Goal: Transaction & Acquisition: Subscribe to service/newsletter

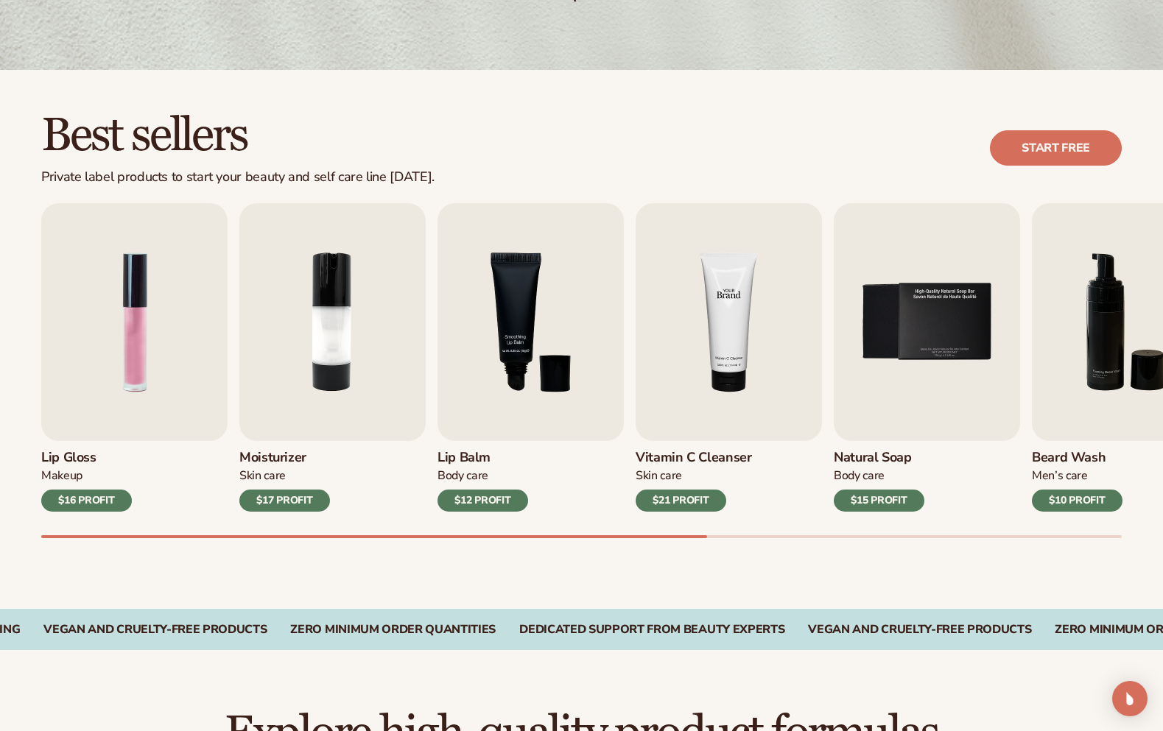
scroll to position [368, 0]
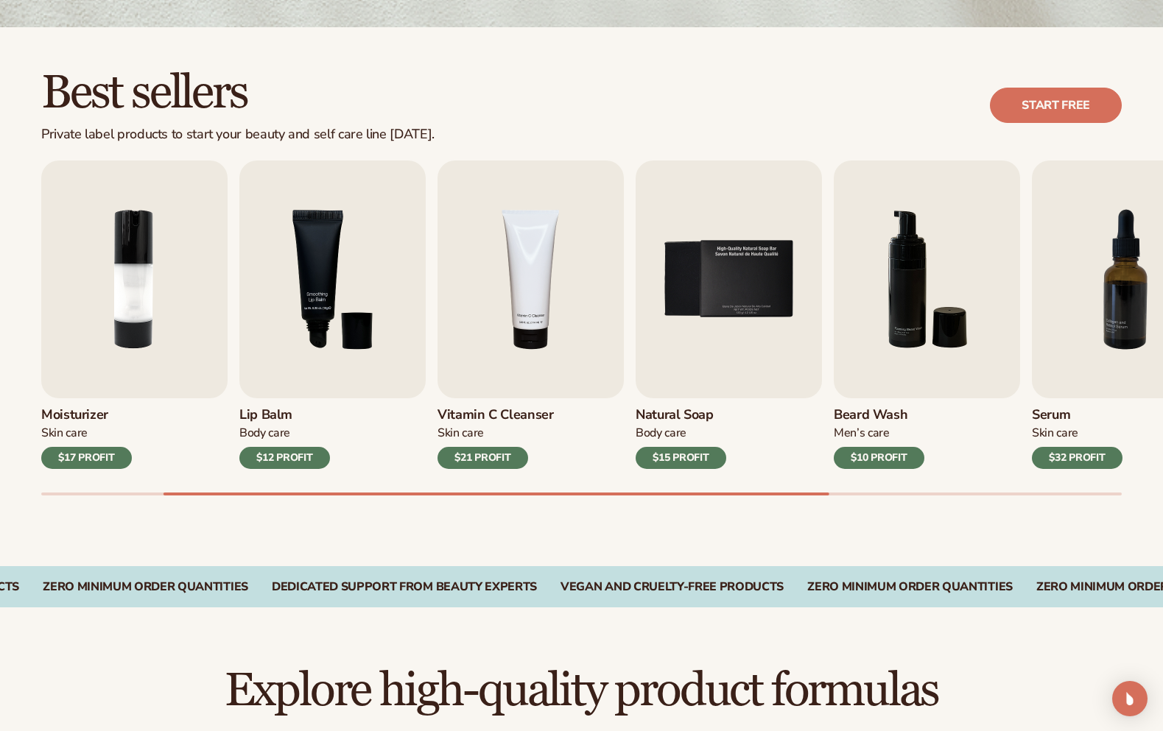
drag, startPoint x: 247, startPoint y: 53, endPoint x: 267, endPoint y: 71, distance: 27.1
click at [247, 53] on div "Best sellers Private label products to start your beauty and self care line [DA…" at bounding box center [581, 296] width 1163 height 539
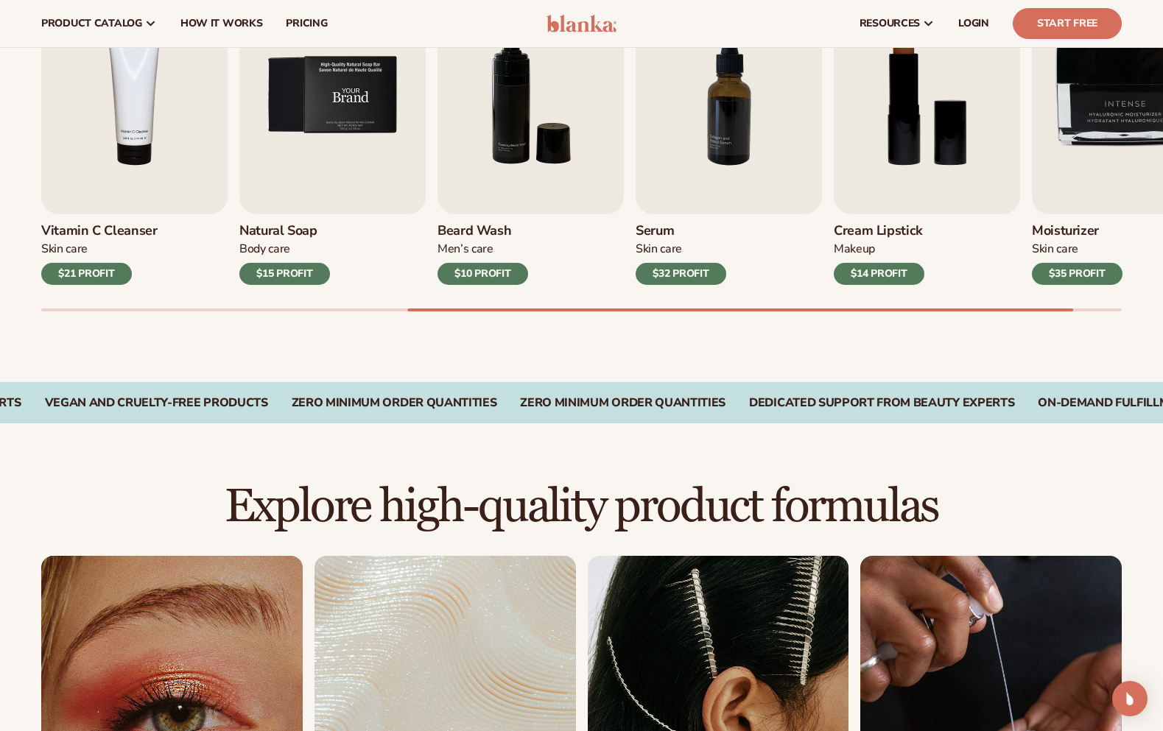
scroll to position [265, 0]
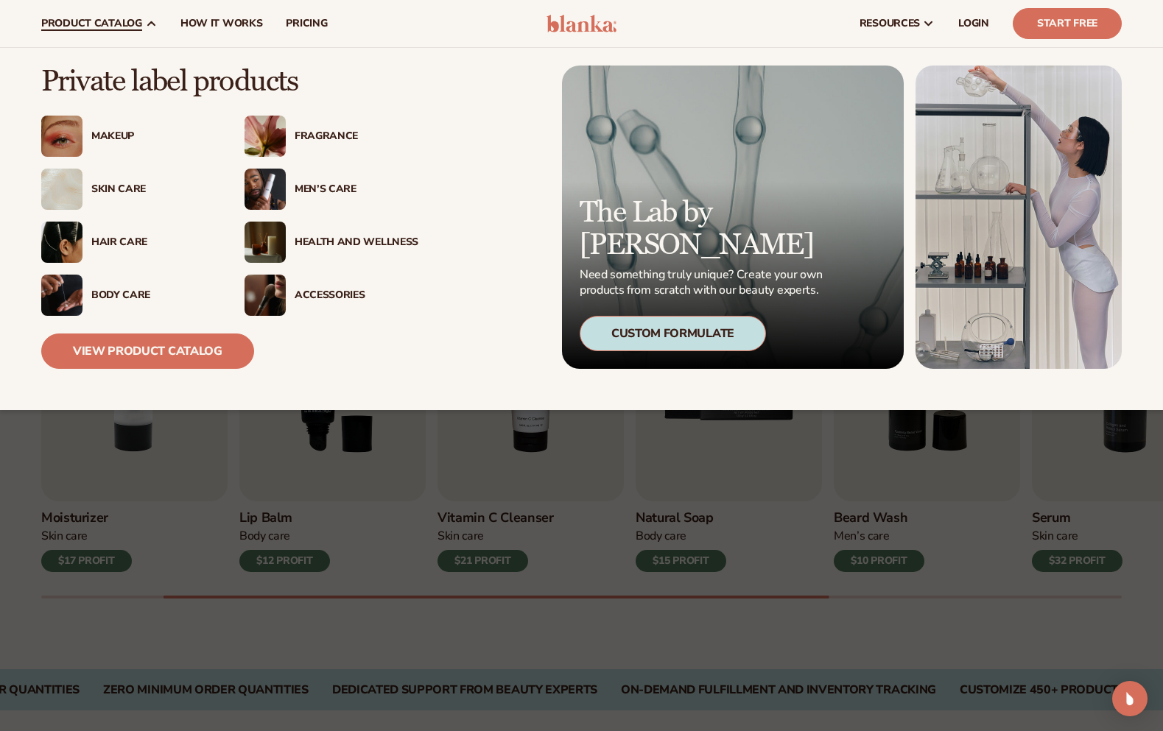
click at [97, 186] on div "Skin Care" at bounding box center [153, 189] width 124 height 13
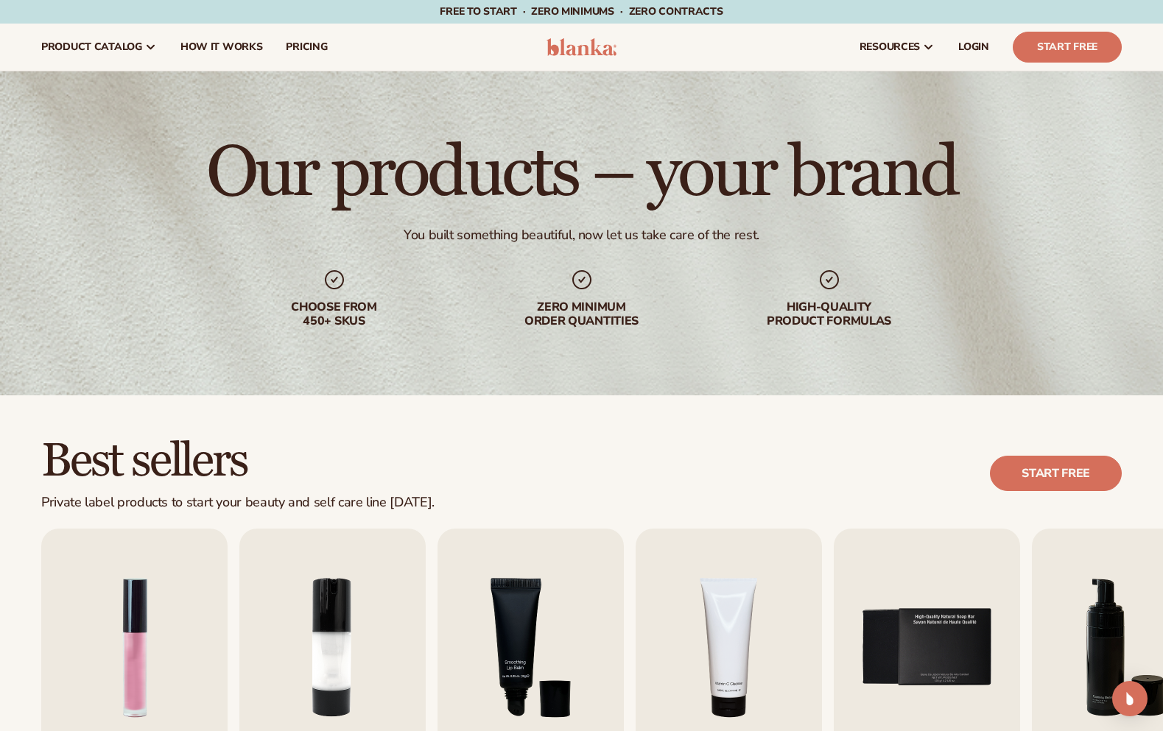
scroll to position [368, 0]
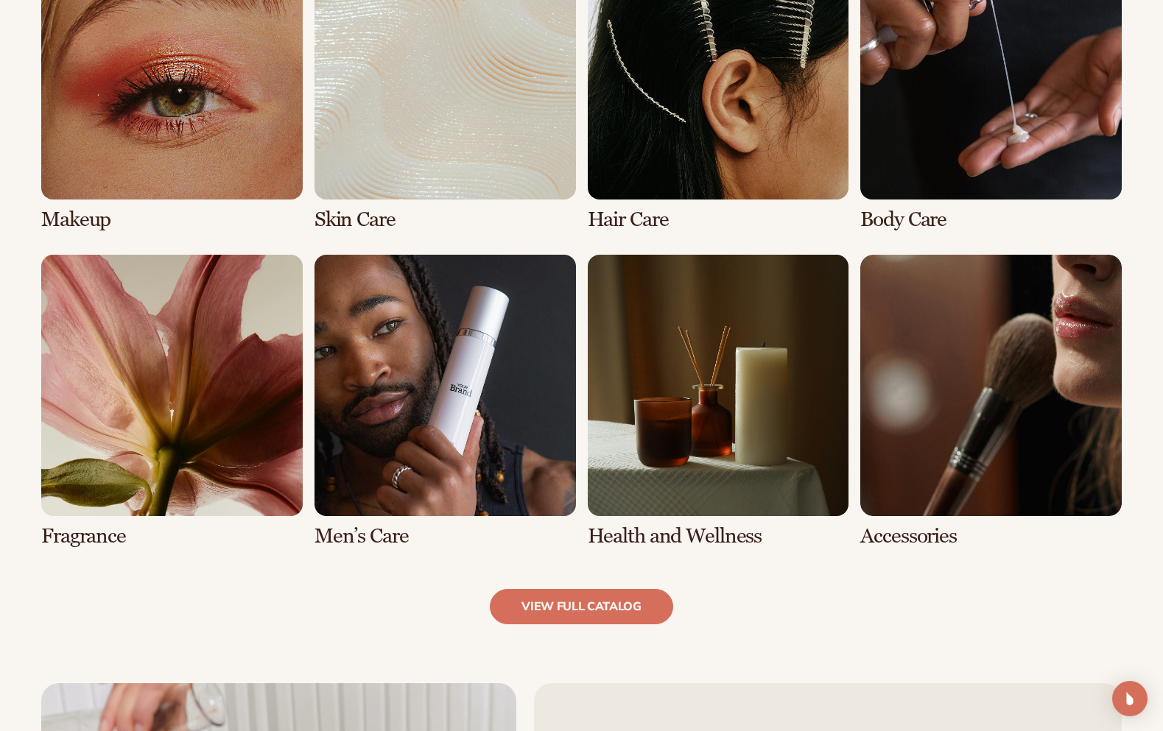
scroll to position [1178, 0]
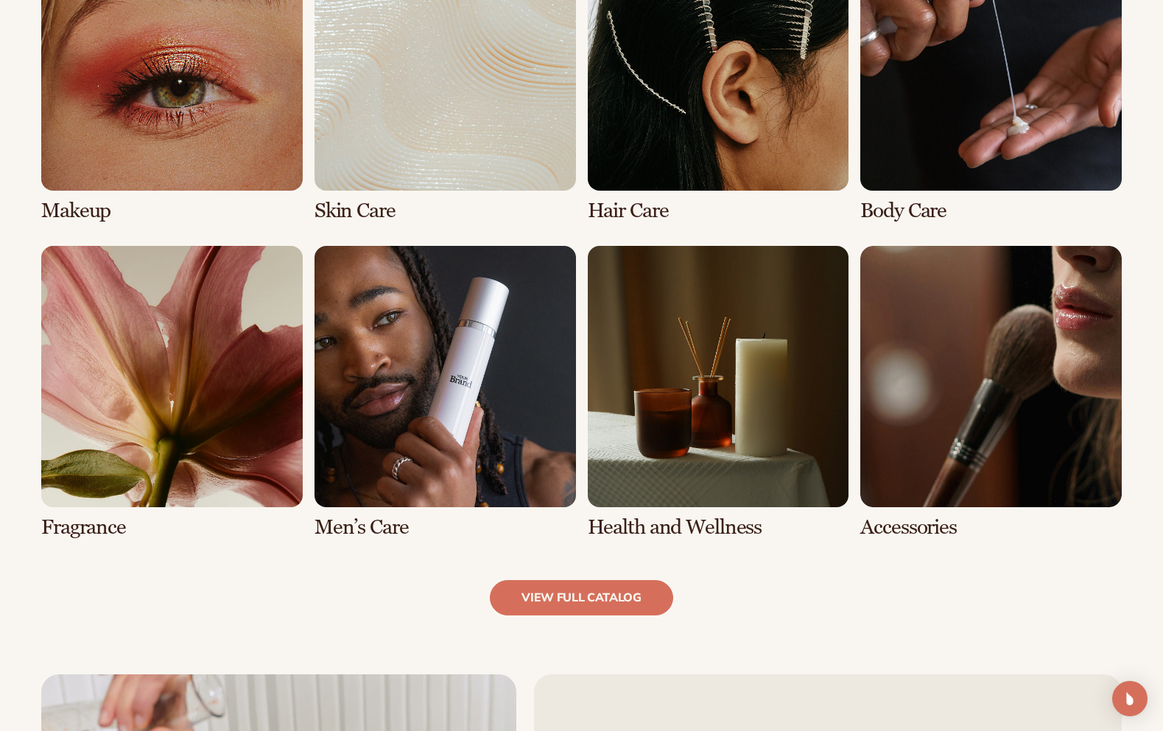
click at [488, 119] on link "2 / 8" at bounding box center [444, 76] width 261 height 293
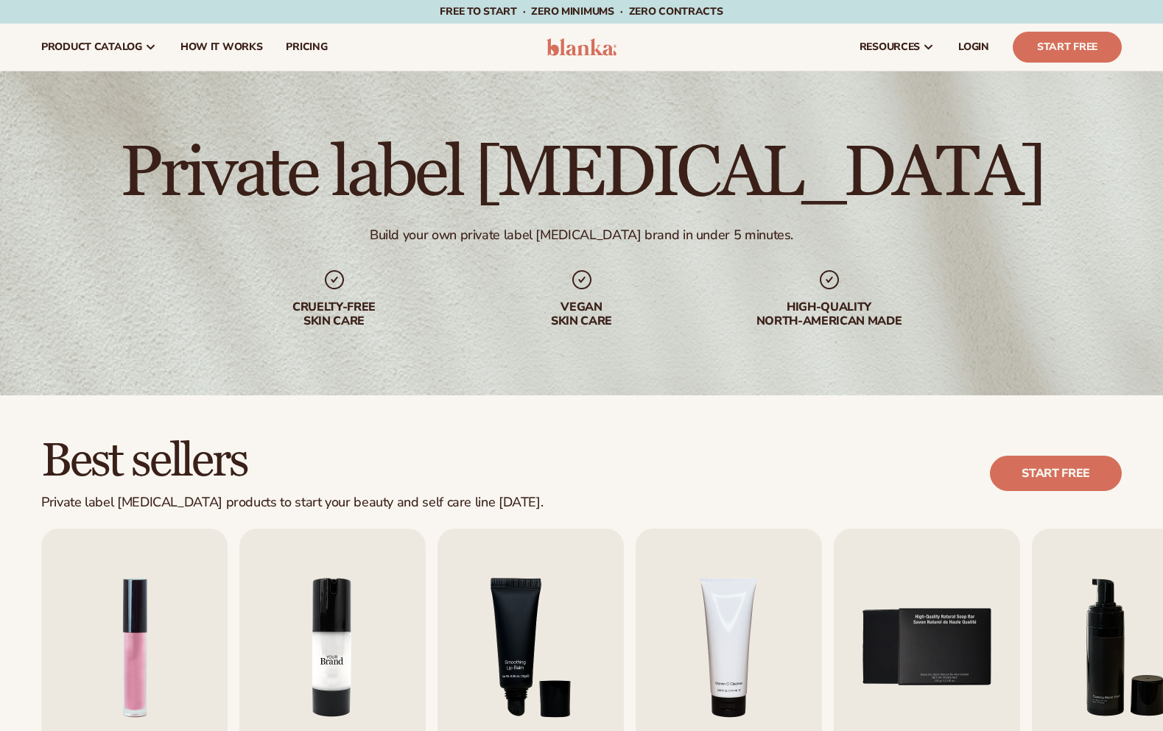
scroll to position [368, 0]
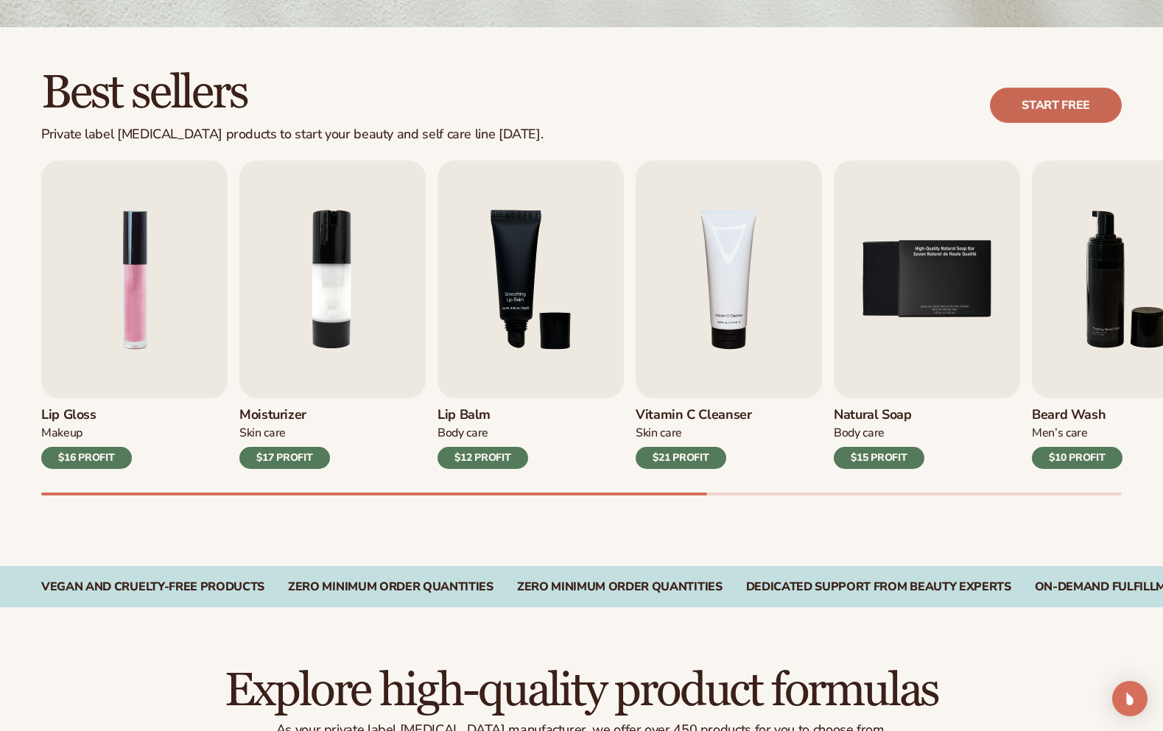
click at [1072, 101] on link "Start free" at bounding box center [1056, 105] width 132 height 35
